Goal: Task Accomplishment & Management: Manage account settings

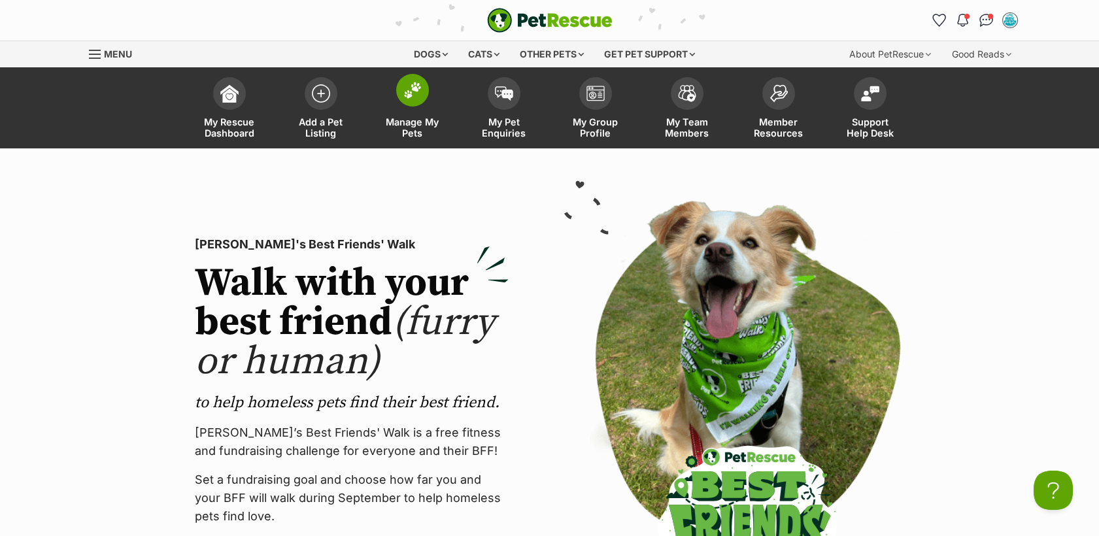
click at [417, 110] on link "Manage My Pets" at bounding box center [413, 110] width 92 height 78
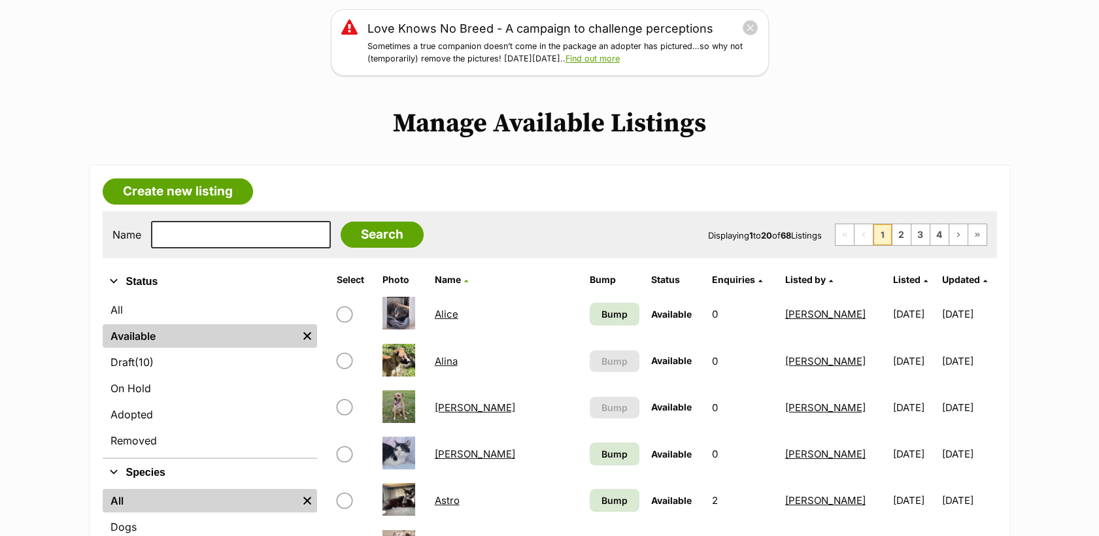
scroll to position [174, 0]
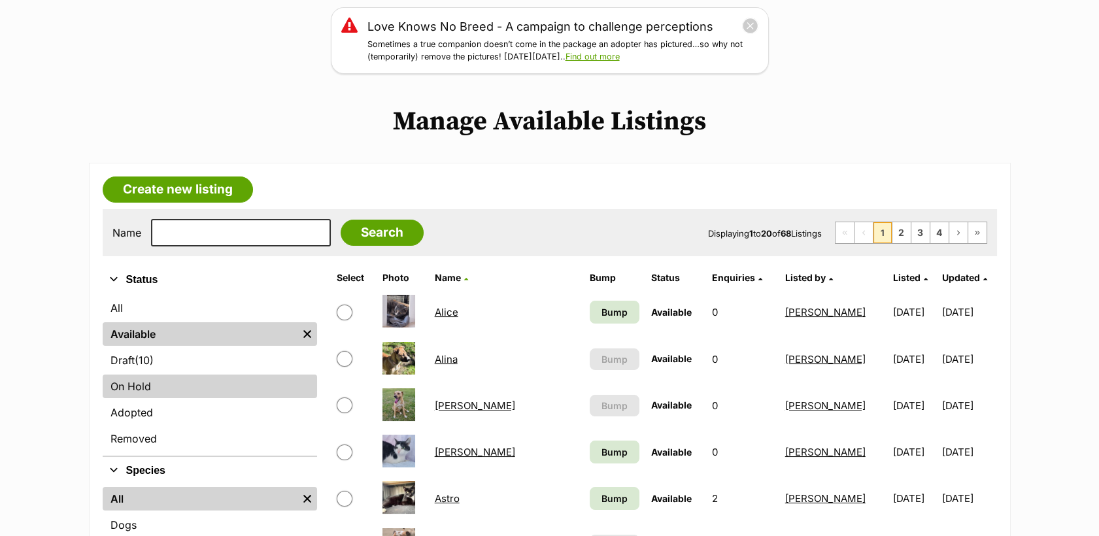
click at [202, 379] on link "On Hold" at bounding box center [210, 387] width 214 height 24
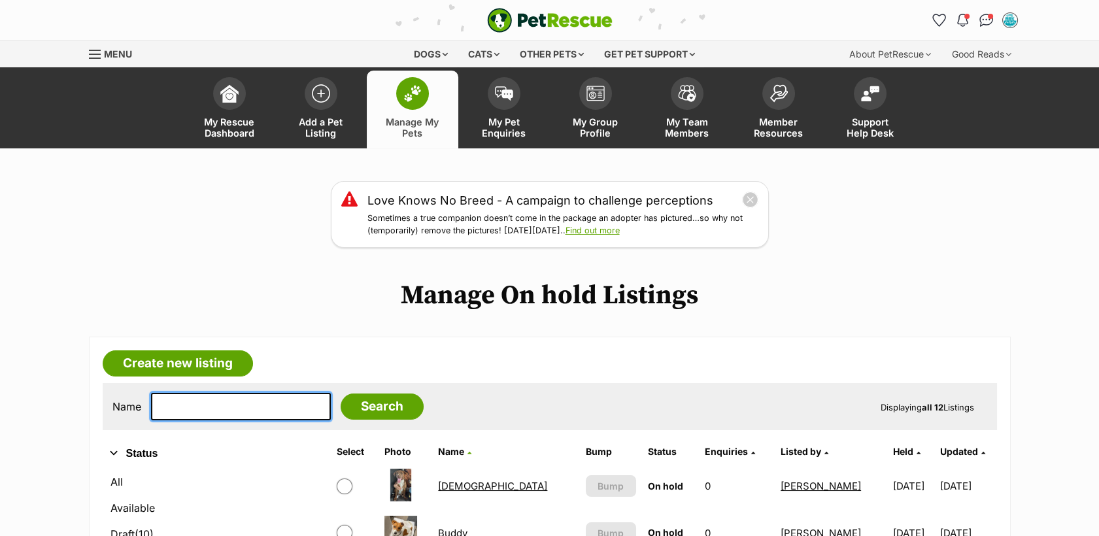
click at [215, 400] on input "text" at bounding box center [241, 406] width 180 height 27
type input "pepper"
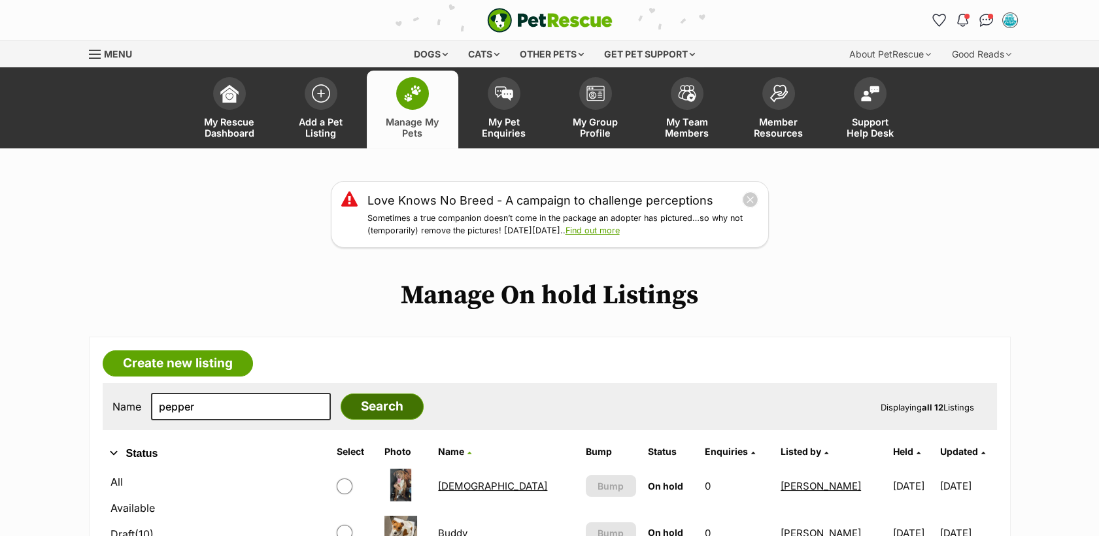
click at [388, 403] on input "Search" at bounding box center [382, 407] width 83 height 26
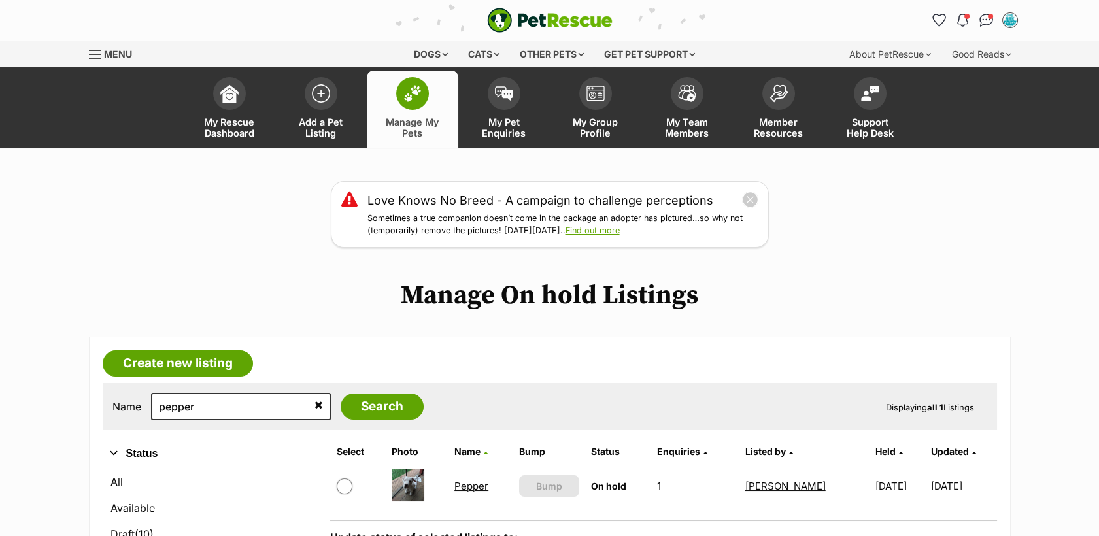
click at [470, 486] on link "Pepper" at bounding box center [471, 486] width 34 height 12
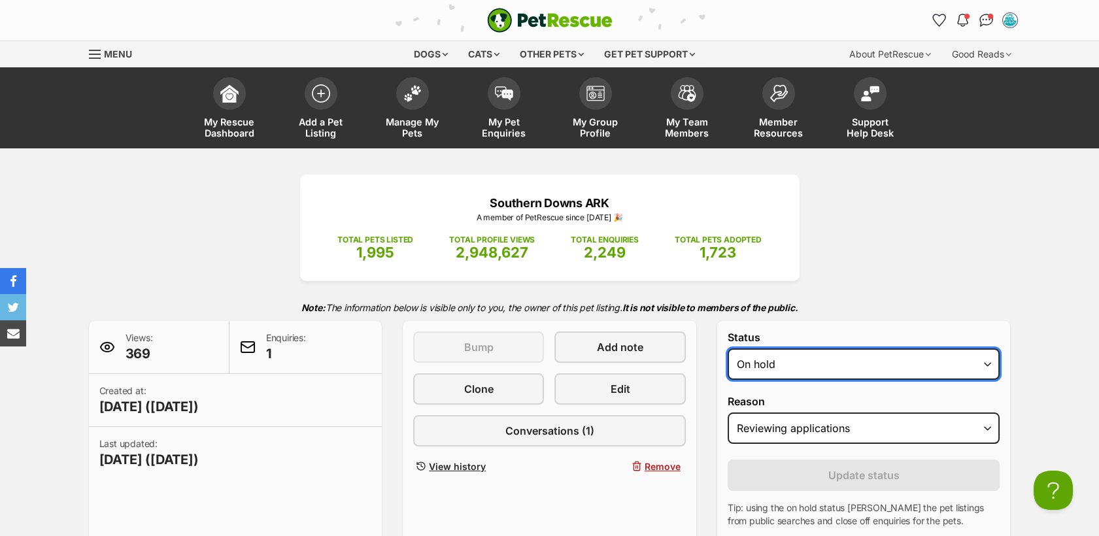
click at [837, 354] on select "Draft - not available as listing has enquires Available On hold Adopted" at bounding box center [864, 363] width 273 height 31
select select "rehomed"
click at [728, 349] on select "Draft - not available as listing has enquires Available On hold Adopted" at bounding box center [864, 363] width 273 height 31
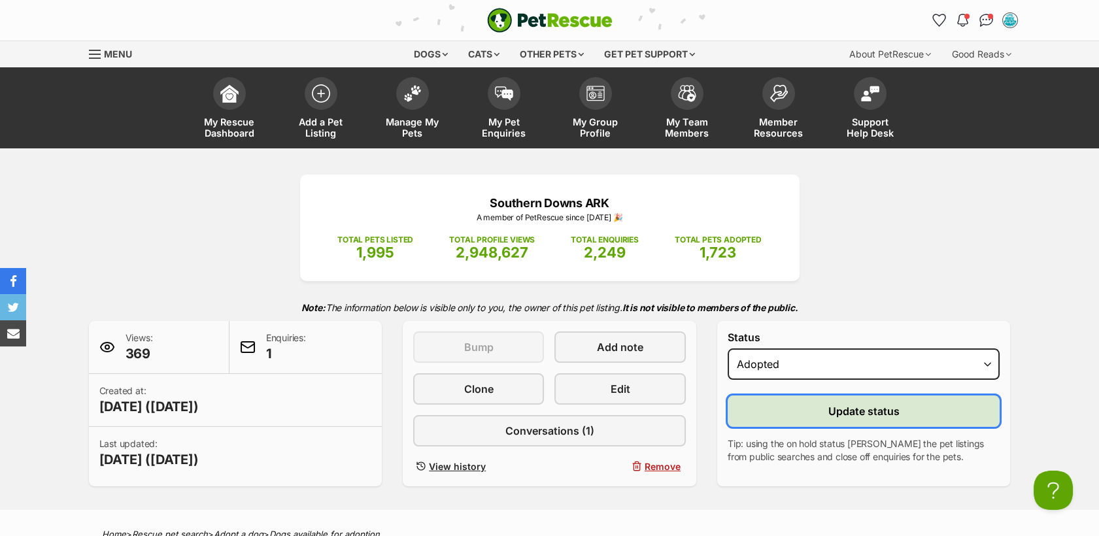
click at [860, 408] on span "Update status" at bounding box center [863, 411] width 71 height 16
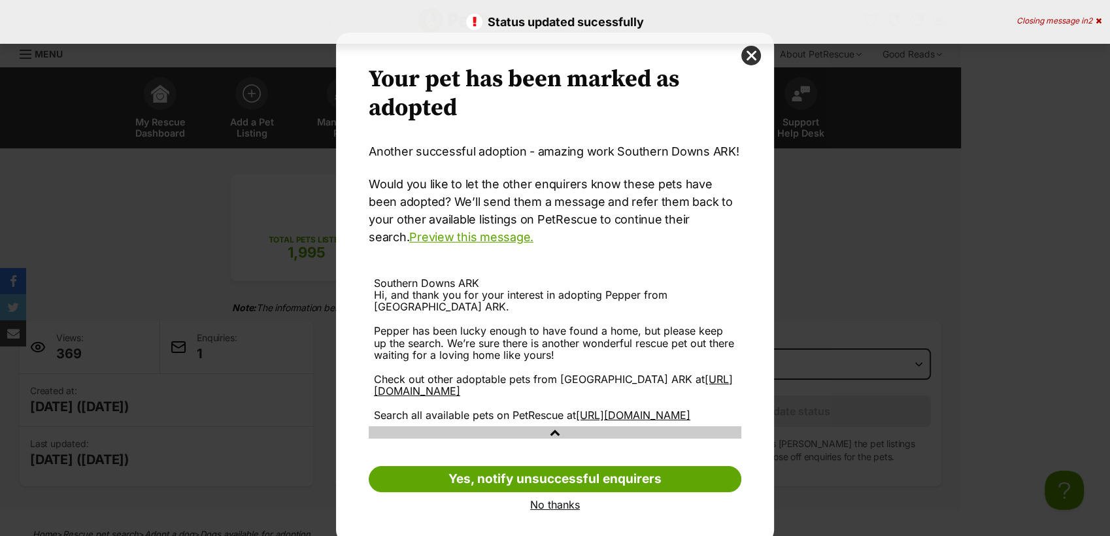
click at [574, 511] on link "No thanks" at bounding box center [555, 505] width 373 height 12
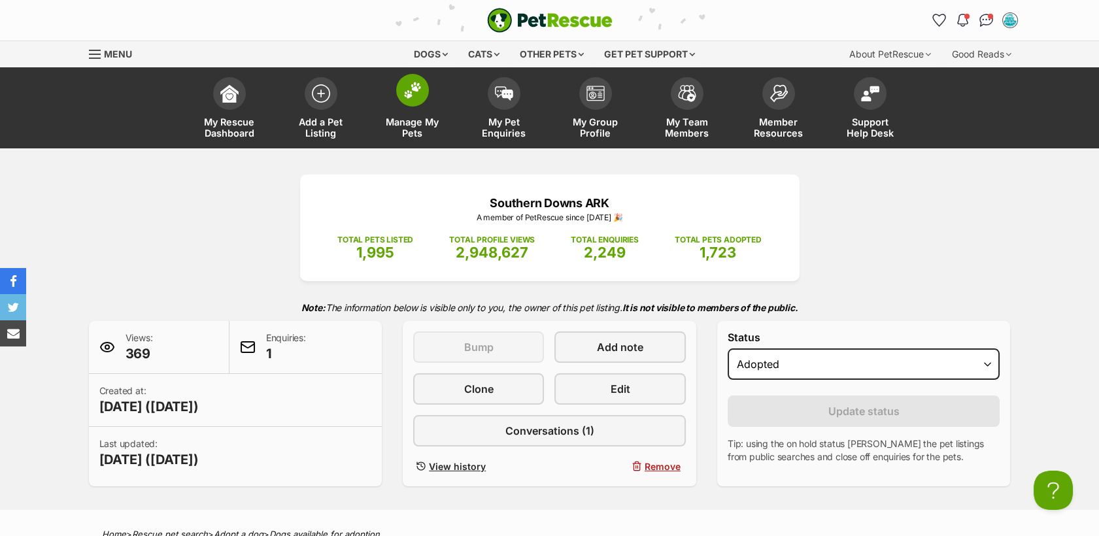
click at [416, 118] on span "Manage My Pets" at bounding box center [412, 127] width 59 height 22
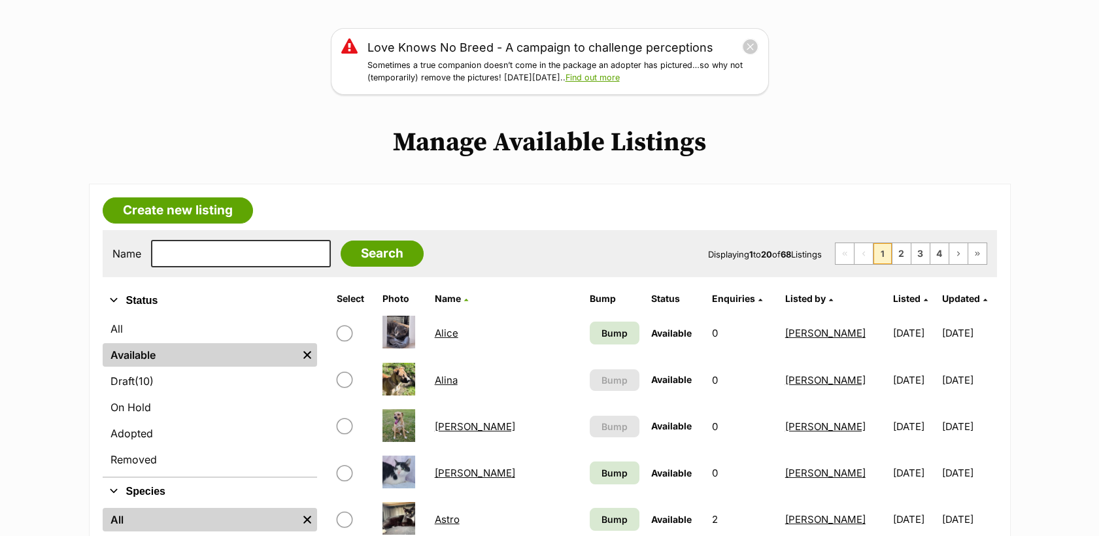
scroll to position [184, 0]
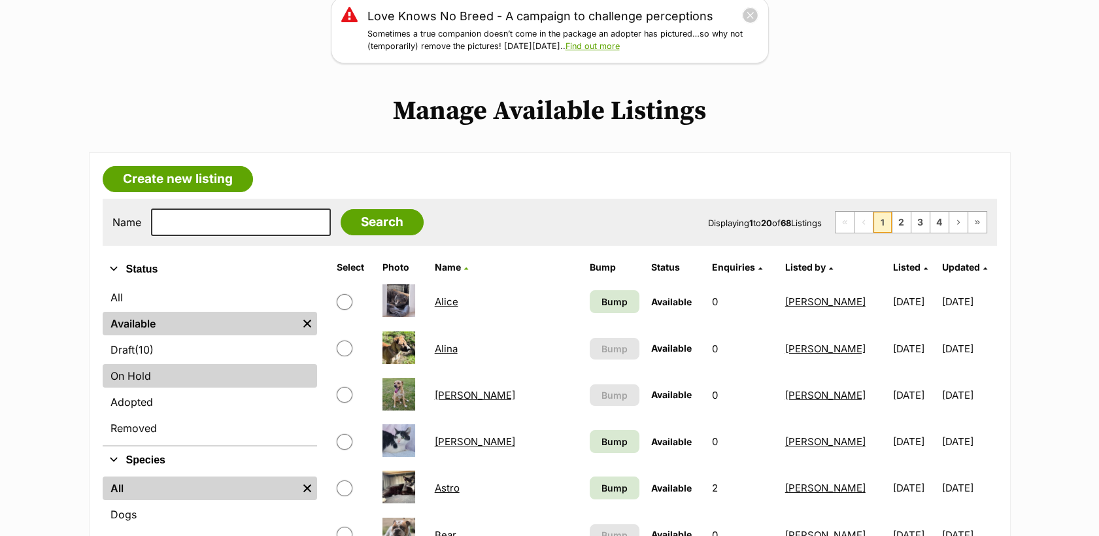
click at [260, 385] on link "On Hold" at bounding box center [210, 376] width 214 height 24
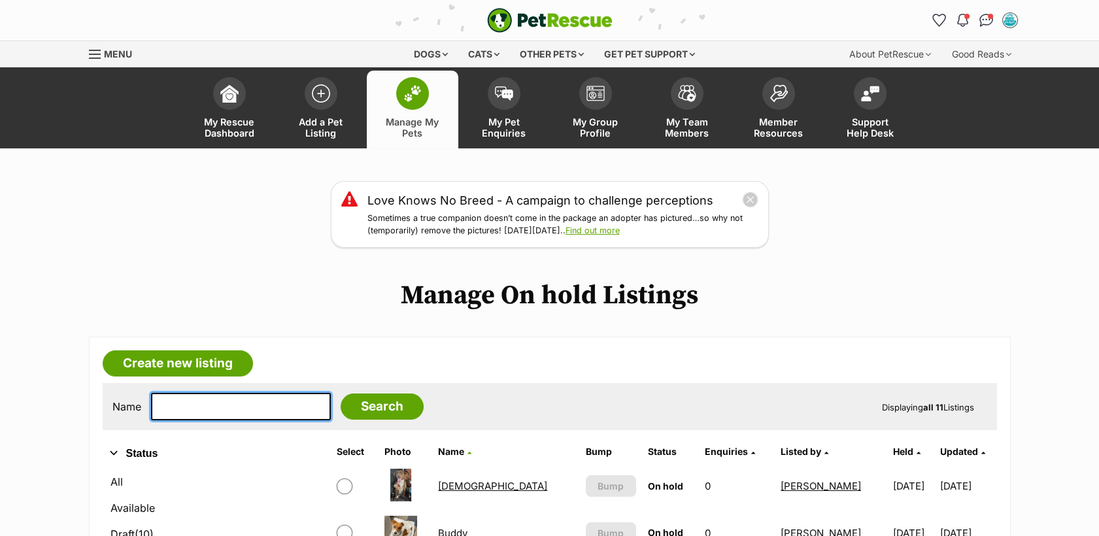
click at [216, 420] on input "text" at bounding box center [241, 406] width 180 height 27
type input "monte"
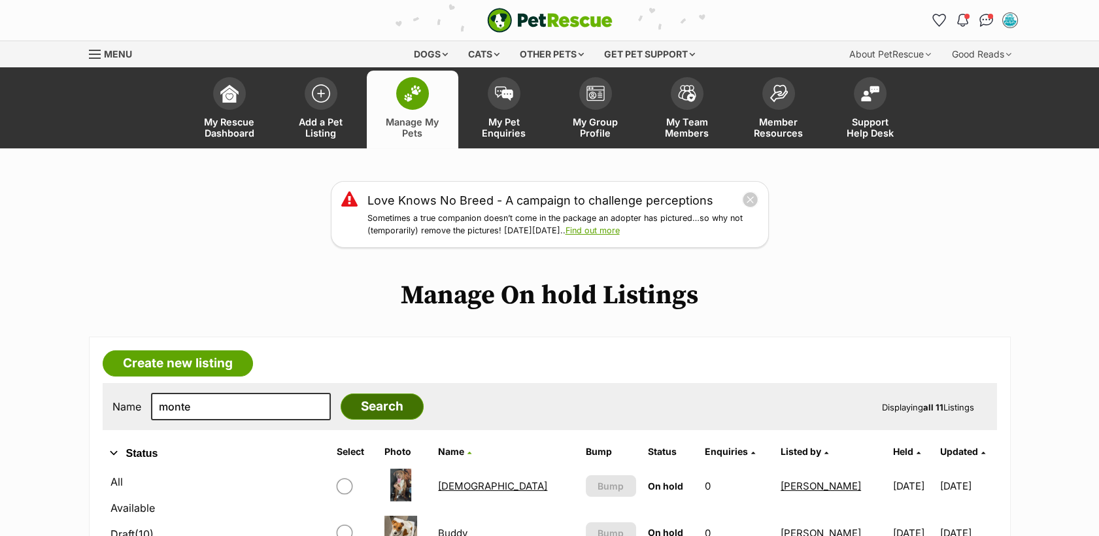
click at [342, 411] on input "Search" at bounding box center [382, 407] width 83 height 26
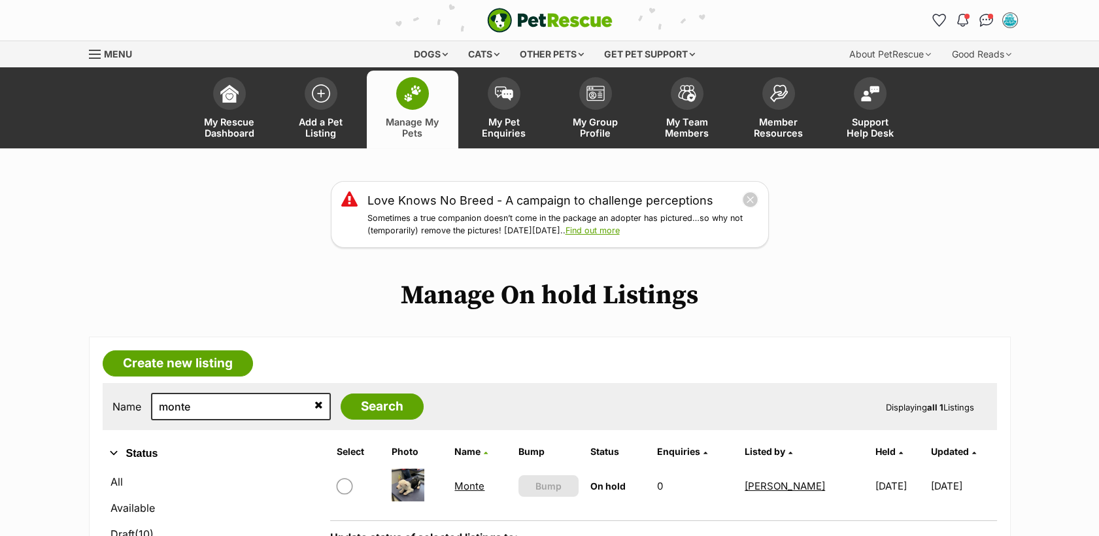
click at [470, 488] on link "Monte" at bounding box center [469, 486] width 30 height 12
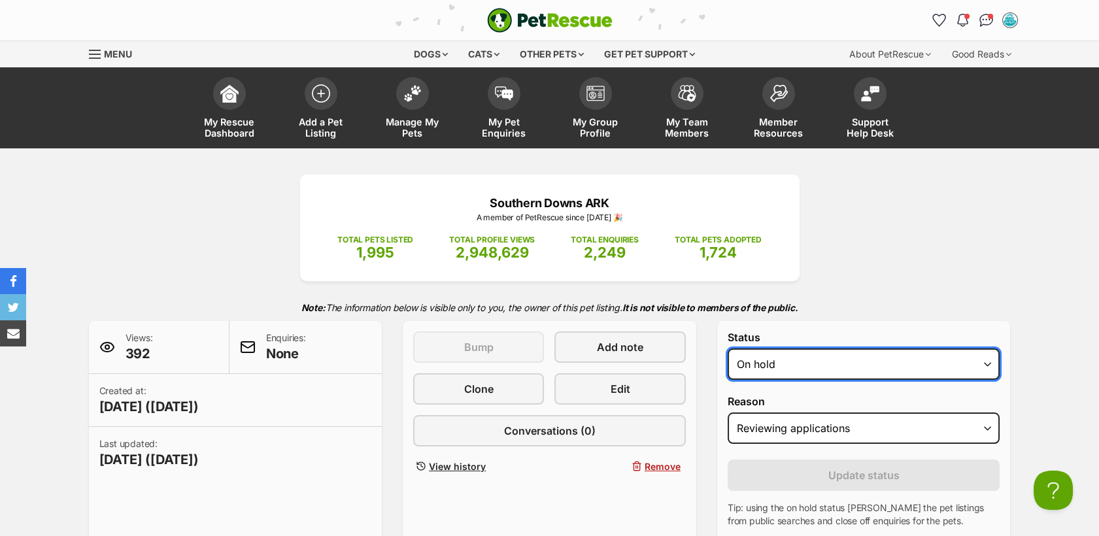
click at [845, 371] on select "Draft Available On hold Adopted" at bounding box center [864, 363] width 273 height 31
select select "rehomed"
click at [728, 349] on select "Draft Available On hold Adopted" at bounding box center [864, 363] width 273 height 31
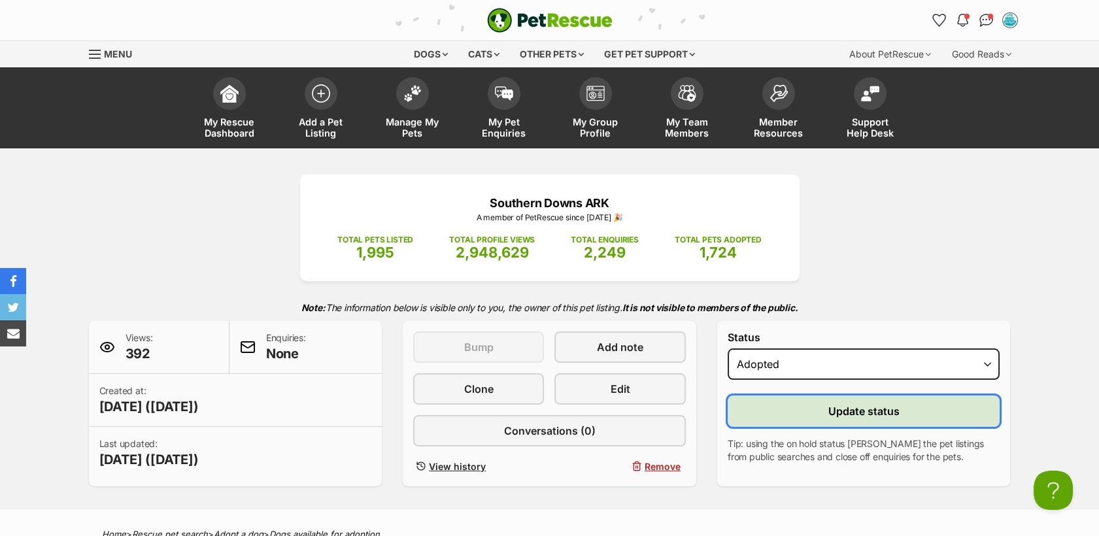
click at [845, 416] on span "Update status" at bounding box center [863, 411] width 71 height 16
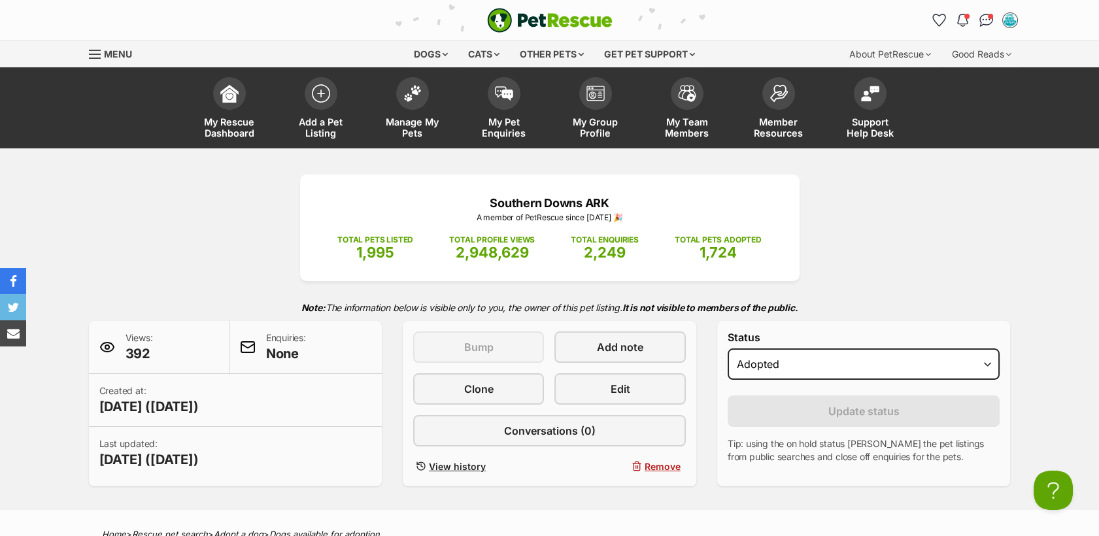
click at [1024, 11] on div "PetRescue home Notifications Unread [PERSON_NAME] all as read Hooray! [PERSON_N…" at bounding box center [549, 20] width 961 height 41
click at [1016, 22] on div "My account" at bounding box center [1010, 20] width 20 height 20
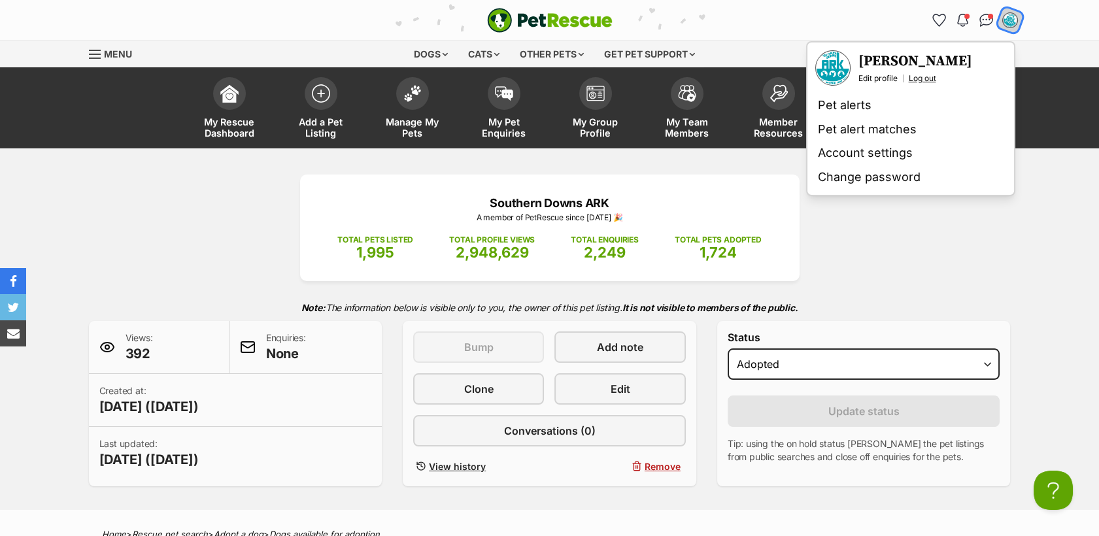
click at [932, 79] on link "Log out" at bounding box center [922, 78] width 27 height 10
